Goal: Transaction & Acquisition: Purchase product/service

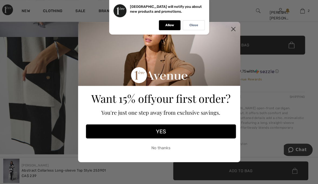
checkbox input "true"
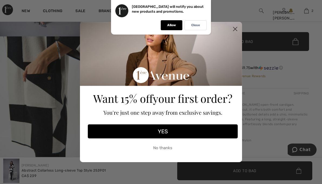
click at [233, 31] on circle "Close dialog" at bounding box center [234, 29] width 9 height 9
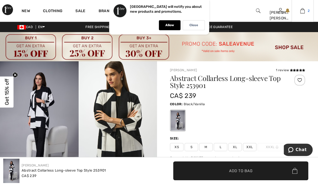
click at [301, 11] on img at bounding box center [302, 11] width 5 height 6
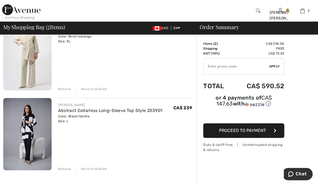
click at [90, 169] on div "Move to Wishlist" at bounding box center [91, 168] width 31 height 5
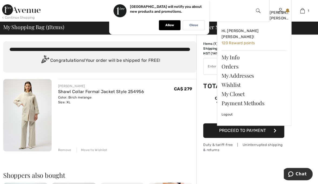
click at [282, 11] on link at bounding box center [280, 10] width 5 height 5
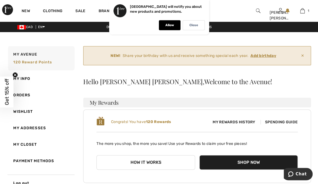
click at [265, 57] on ins "Add birthday" at bounding box center [263, 55] width 26 height 5
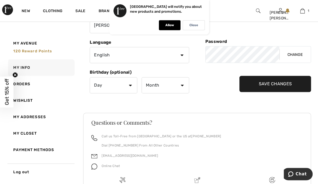
scroll to position [116, 0]
click at [134, 79] on select "Day 1 2 3 4 5 6 7 8 9 10 11 12 13 14 15 16 17 18 19 20 21 22 23 24 25 26 27 28 …" at bounding box center [113, 85] width 47 height 16
select select "29"
click at [90, 77] on select "Day 1 2 3 4 5 6 7 8 9 10 11 12 13 14 15 16 17 18 19 20 21 22 23 24 25 26 27 28 …" at bounding box center [113, 85] width 47 height 16
click at [182, 88] on select "Month January February March April May June July August September October Novem…" at bounding box center [164, 85] width 47 height 16
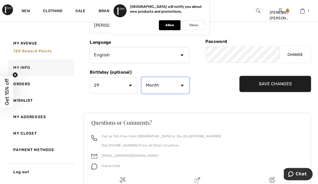
select select "5"
click at [141, 77] on select "Month January February March April May June July August September October Novem…" at bounding box center [164, 85] width 47 height 16
click at [278, 83] on input "Save Changes" at bounding box center [275, 84] width 72 height 16
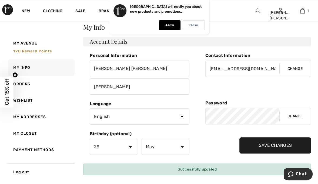
scroll to position [0, 0]
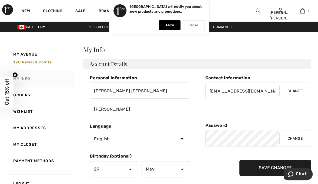
click at [32, 78] on link "My Info" at bounding box center [40, 78] width 67 height 16
click at [291, 173] on icon "Chat" at bounding box center [290, 173] width 5 height 5
click at [55, 11] on link "Clothing" at bounding box center [52, 12] width 19 height 6
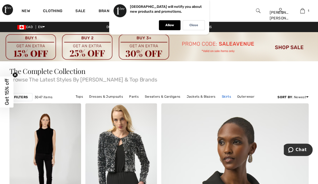
click at [226, 100] on link "Skirts" at bounding box center [226, 96] width 15 height 7
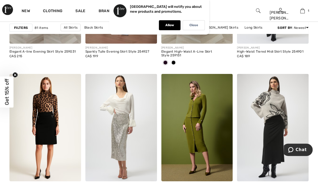
scroll to position [788, 0]
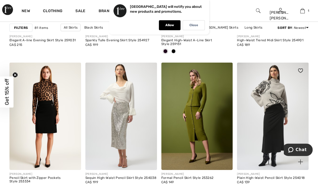
click at [275, 93] on img at bounding box center [273, 116] width 72 height 107
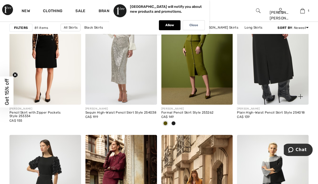
scroll to position [871, 0]
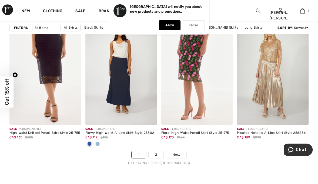
scroll to position [2041, 0]
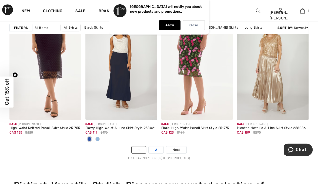
click at [157, 149] on link "2" at bounding box center [155, 149] width 15 height 7
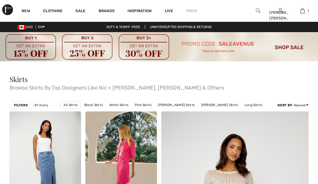
checkbox input "true"
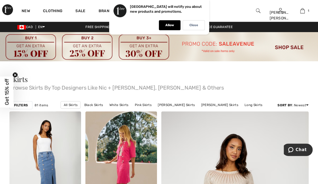
click at [231, 8] on div "New Clothing Sale Brands Inspiration Live Prom Joan Marie Hi, Joan Marie! 120 R…" at bounding box center [159, 11] width 318 height 22
click at [54, 11] on link "Clothing" at bounding box center [52, 12] width 19 height 6
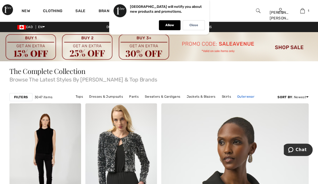
click at [244, 96] on link "Outerwear" at bounding box center [245, 96] width 23 height 7
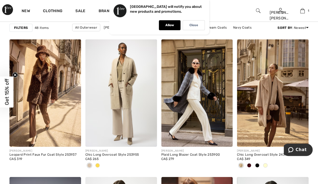
scroll to position [813, 0]
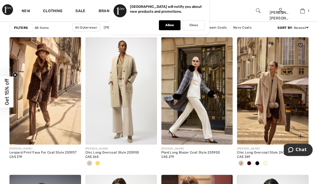
click at [258, 162] on span at bounding box center [257, 163] width 4 height 4
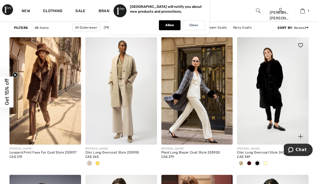
click at [248, 162] on span at bounding box center [249, 163] width 4 height 4
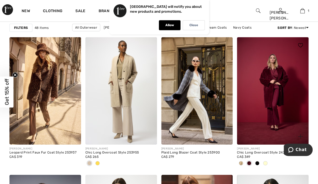
click at [285, 81] on img at bounding box center [273, 90] width 72 height 107
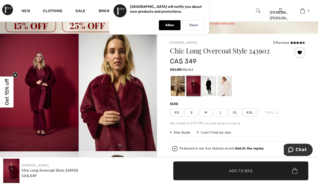
scroll to position [23, 0]
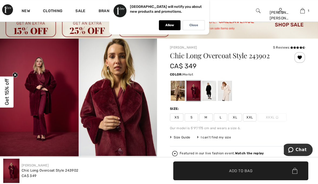
click at [220, 114] on span "L" at bounding box center [219, 117] width 13 height 8
click at [247, 169] on span "Add to Bag" at bounding box center [240, 171] width 23 height 6
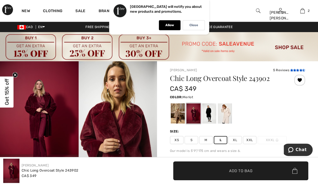
click at [290, 70] on icon at bounding box center [291, 70] width 3 height 3
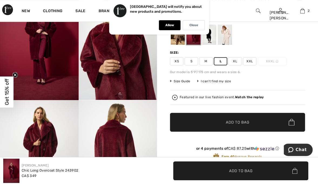
scroll to position [77, 0]
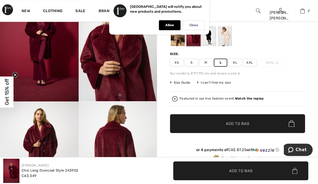
click at [247, 99] on strong "Watch the replay" at bounding box center [249, 99] width 29 height 4
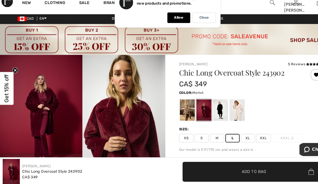
scroll to position [3, 0]
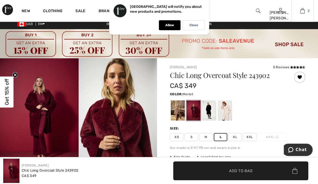
click at [302, 12] on img at bounding box center [302, 11] width 5 height 6
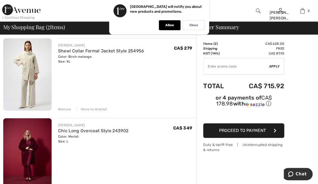
scroll to position [41, 0]
click at [244, 132] on span "Proceed to Payment" at bounding box center [242, 130] width 47 height 5
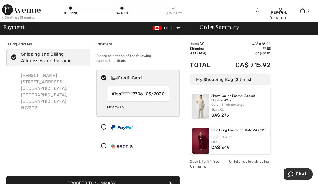
checkbox input "true"
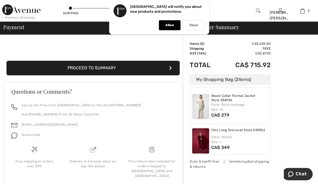
scroll to position [126, 0]
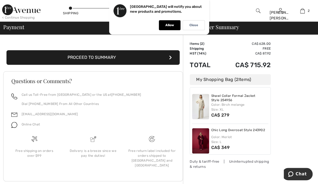
click at [293, 100] on div "Order Summary Details Items ( 2 ) CA$ 628.00 Promo code CA$ 0.00 Shipping Free …" at bounding box center [250, 52] width 135 height 286
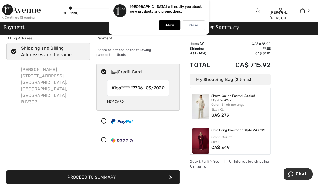
scroll to position [0, 0]
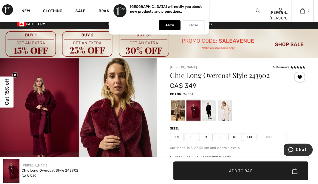
click at [301, 12] on img at bounding box center [302, 11] width 5 height 6
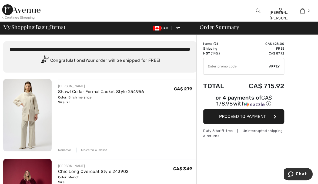
click at [244, 115] on span "Proceed to Payment" at bounding box center [242, 116] width 47 height 5
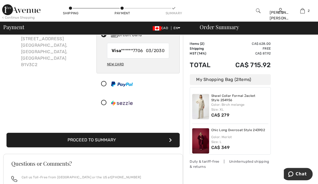
checkbox input "true"
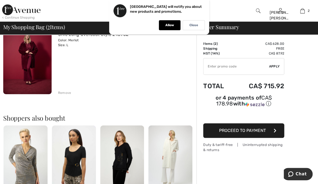
scroll to position [138, 0]
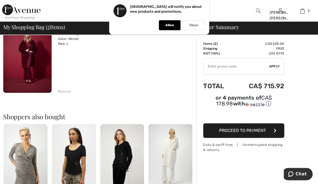
click at [207, 68] on input "TEXT" at bounding box center [236, 66] width 66 height 16
type input "SALEAVENUE"
click at [275, 64] on span "Apply" at bounding box center [274, 66] width 11 height 5
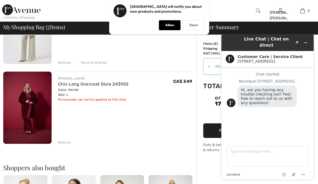
scroll to position [0, 0]
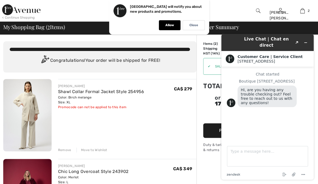
click at [169, 113] on div "[PERSON_NAME] Shawl Collar Formal Jacket Style 254956 Color: Birch melange Size…" at bounding box center [127, 115] width 138 height 73
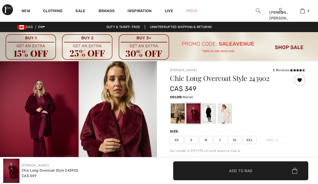
checkbox input "true"
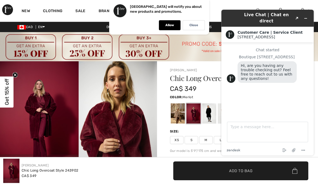
click at [142, 86] on img at bounding box center [118, 119] width 79 height 117
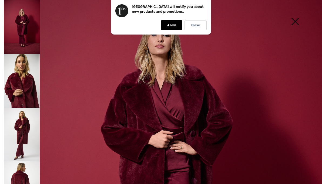
scroll to position [60, 0]
